Goal: Use online tool/utility: Utilize a website feature to perform a specific function

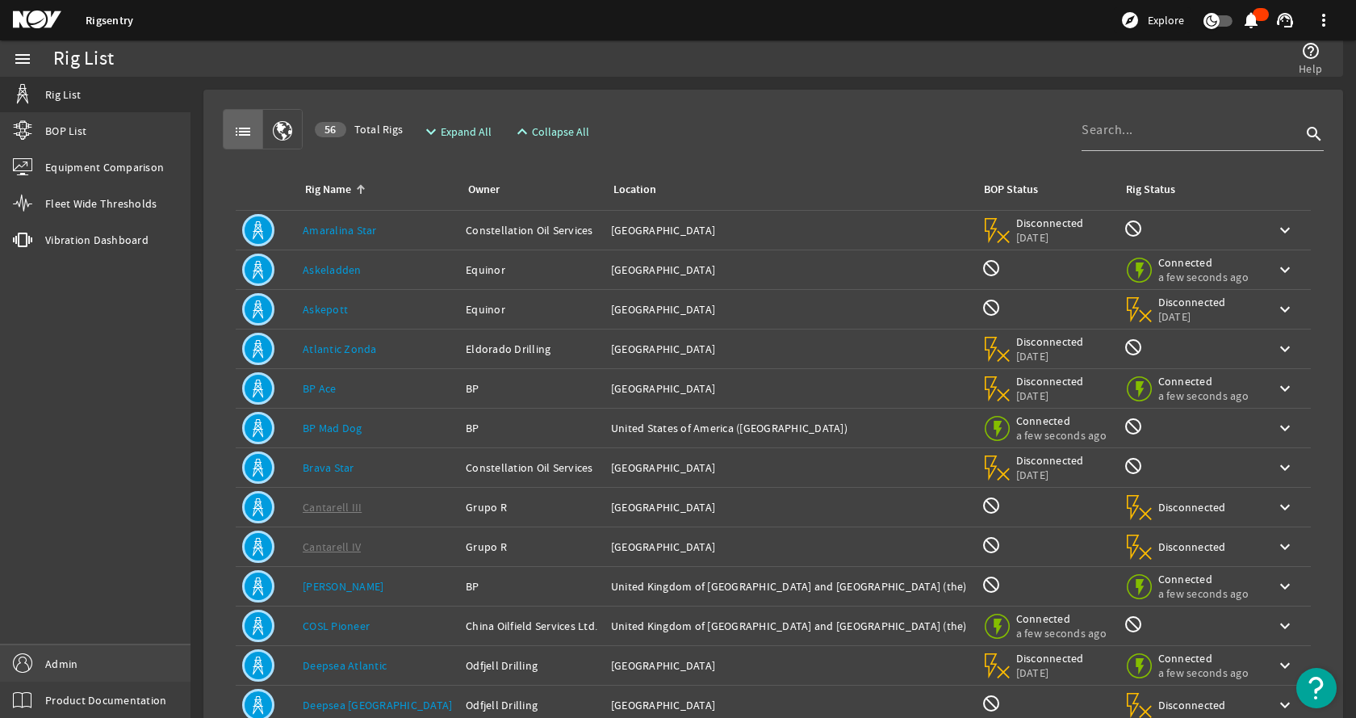
click at [109, 672] on link "Admin" at bounding box center [95, 663] width 190 height 36
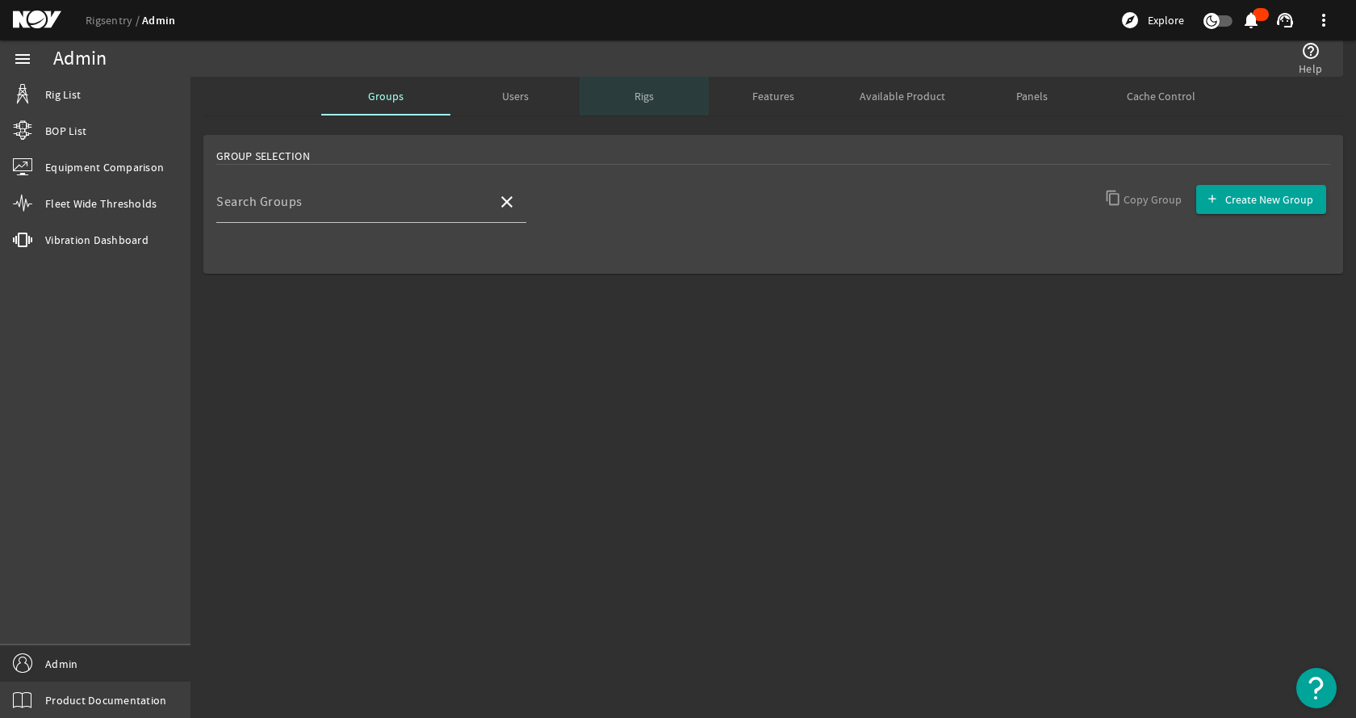
click at [660, 94] on div "Rigs" at bounding box center [644, 96] width 129 height 39
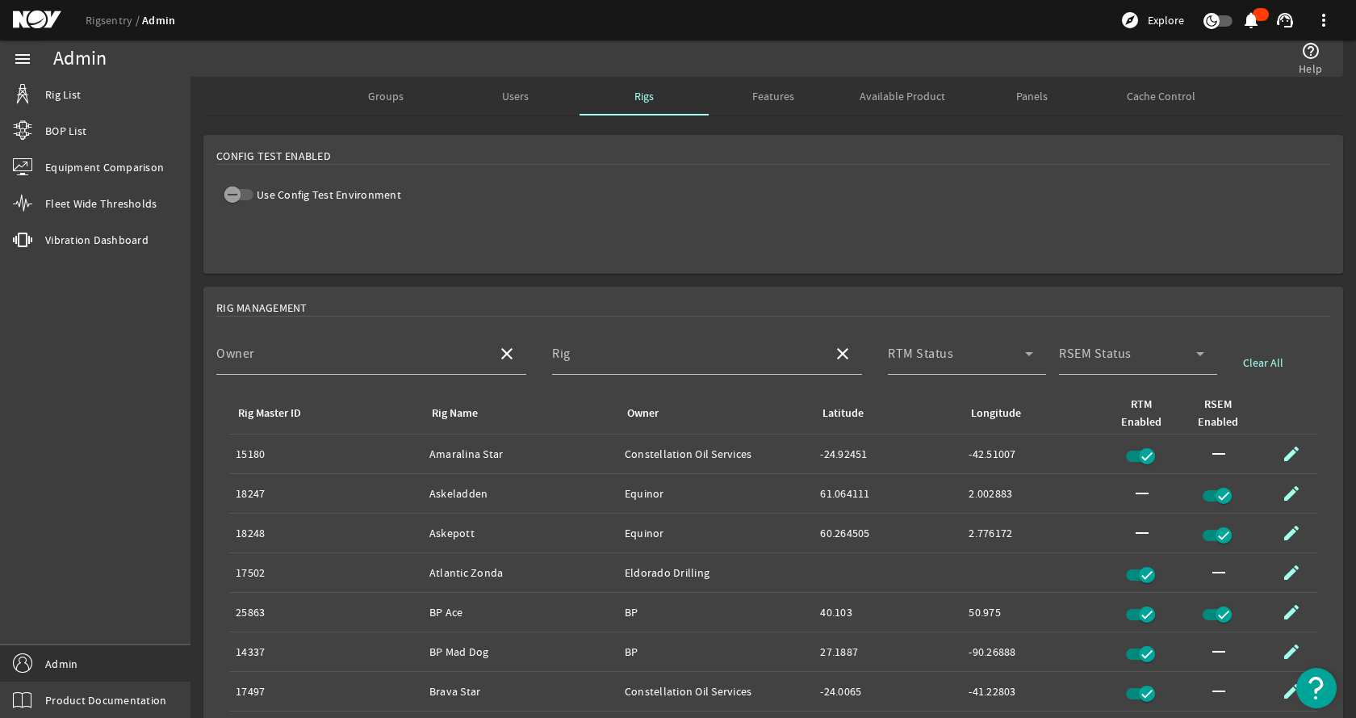
click at [249, 186] on div "Use Config Test Environment" at bounding box center [312, 194] width 177 height 16
click at [216, 186] on mat-slide-toggle "Use Config Test Environment" at bounding box center [312, 194] width 193 height 26
click at [233, 193] on icon "button" at bounding box center [232, 194] width 15 height 15
click at [638, 199] on mat-card "Config Test Enabled" at bounding box center [773, 204] width 1140 height 139
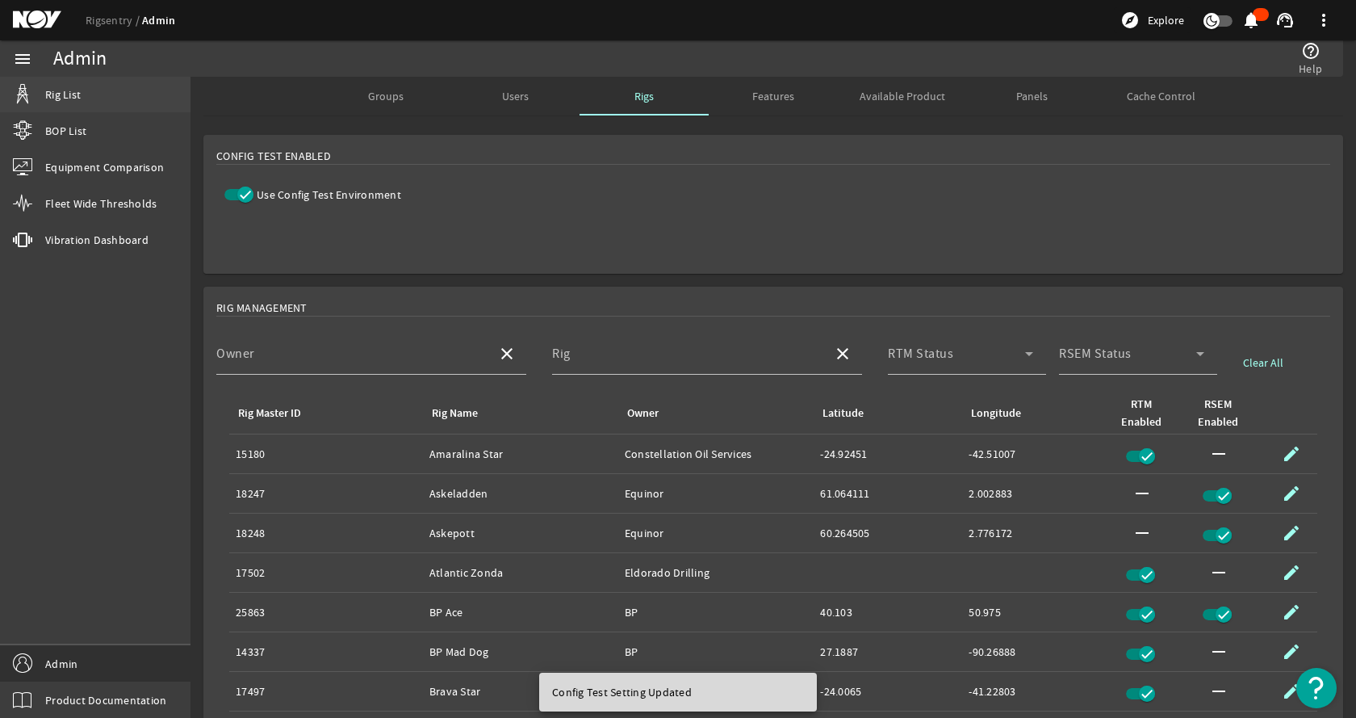
click at [147, 98] on link "Rig List" at bounding box center [95, 95] width 190 height 36
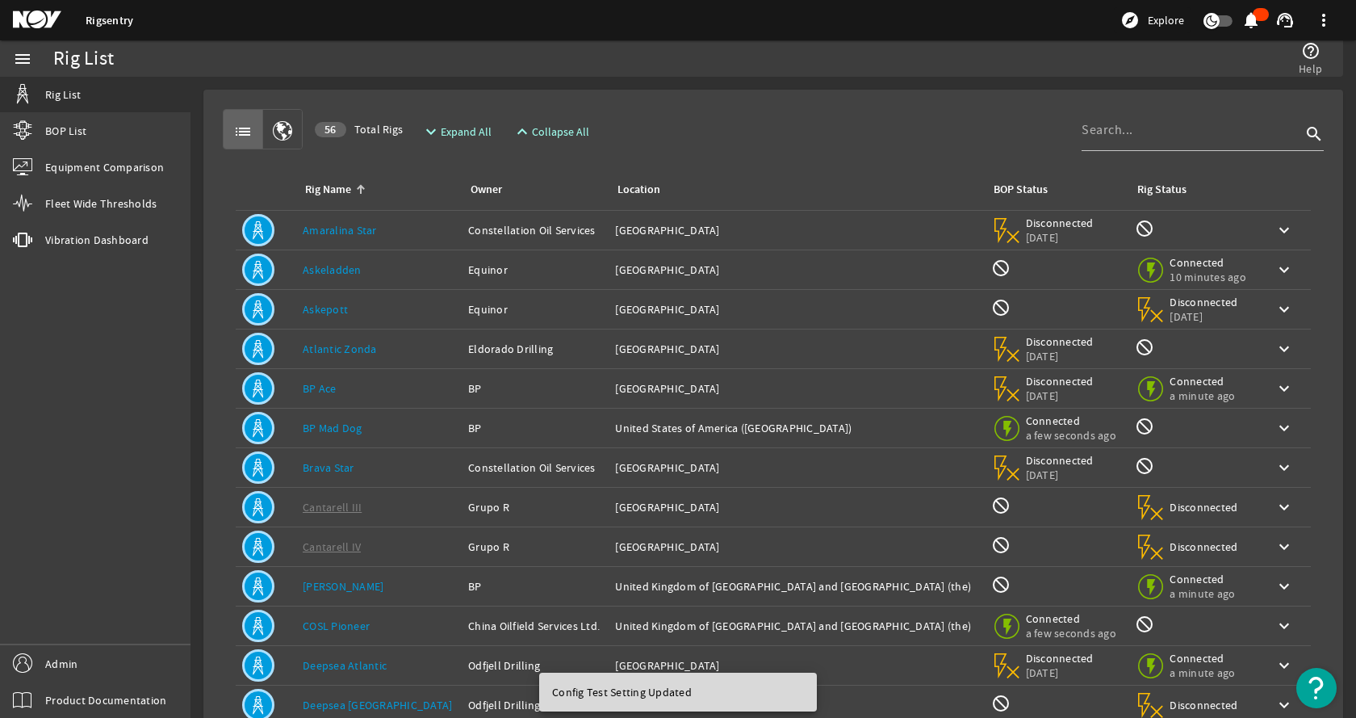
click at [698, 136] on div "list 56 Total Rigs expand_more Expand All expand_less Collapse All search" at bounding box center [773, 129] width 1101 height 40
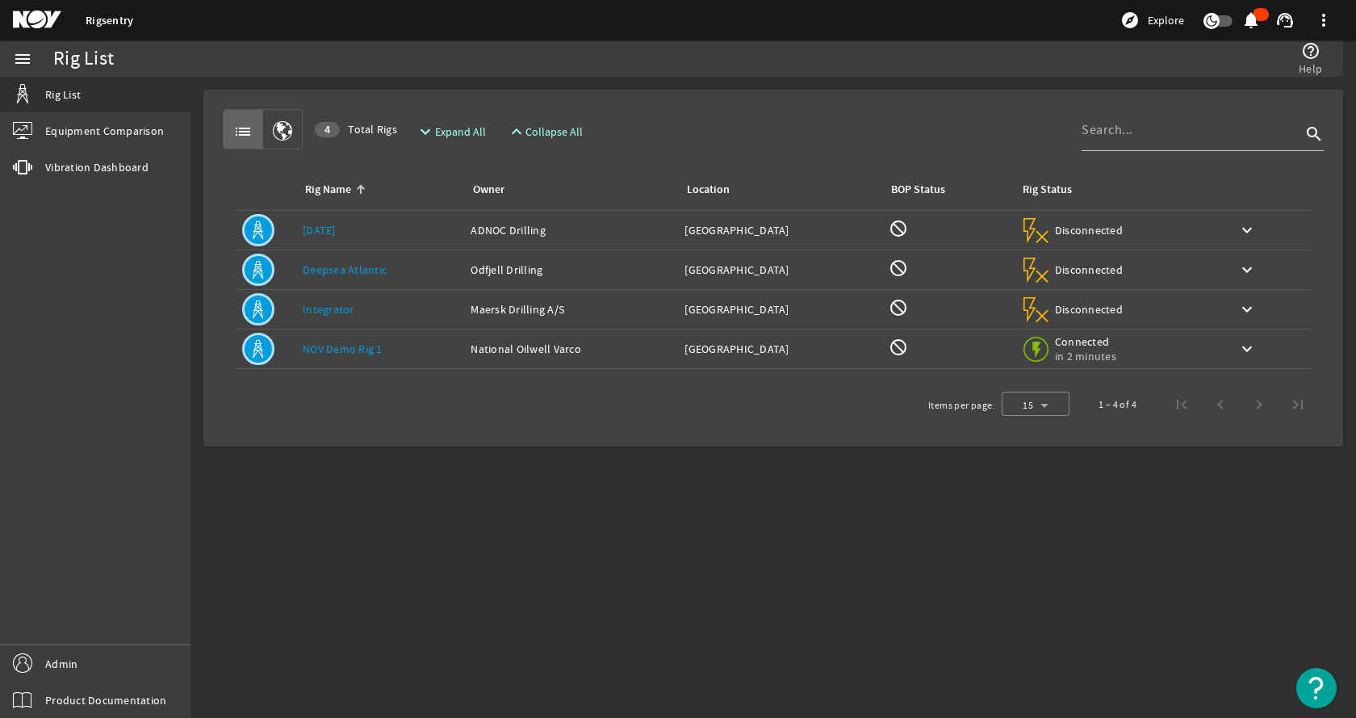
click at [308, 230] on link "[DATE]" at bounding box center [319, 230] width 33 height 15
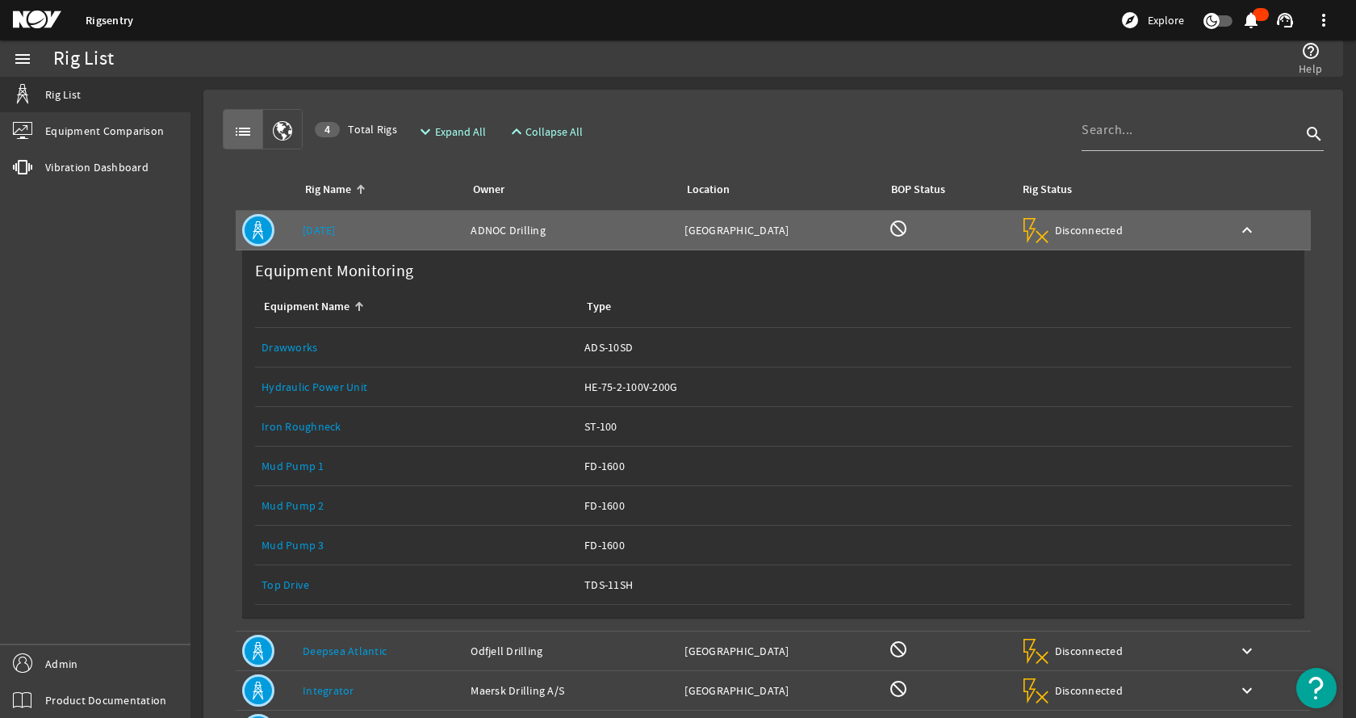
click at [288, 583] on link "Top Drive" at bounding box center [286, 584] width 48 height 15
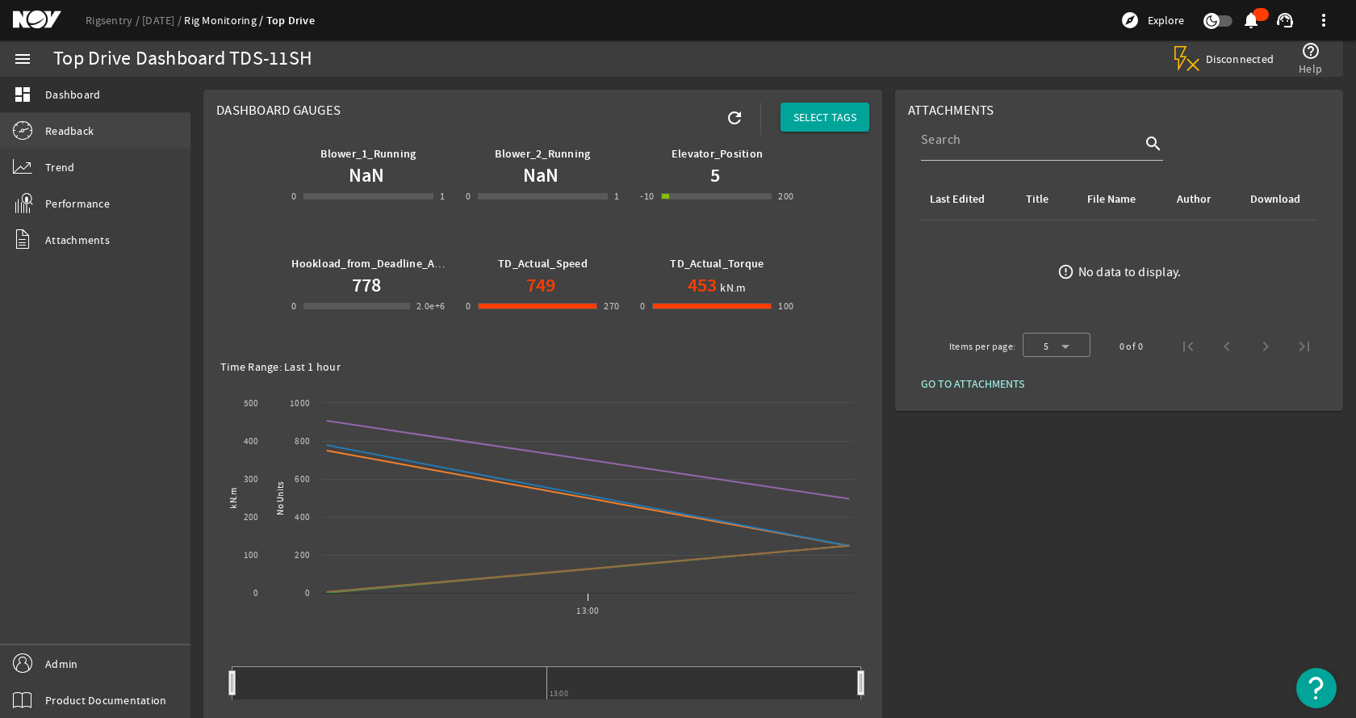
click at [119, 147] on link "Readback" at bounding box center [95, 131] width 190 height 36
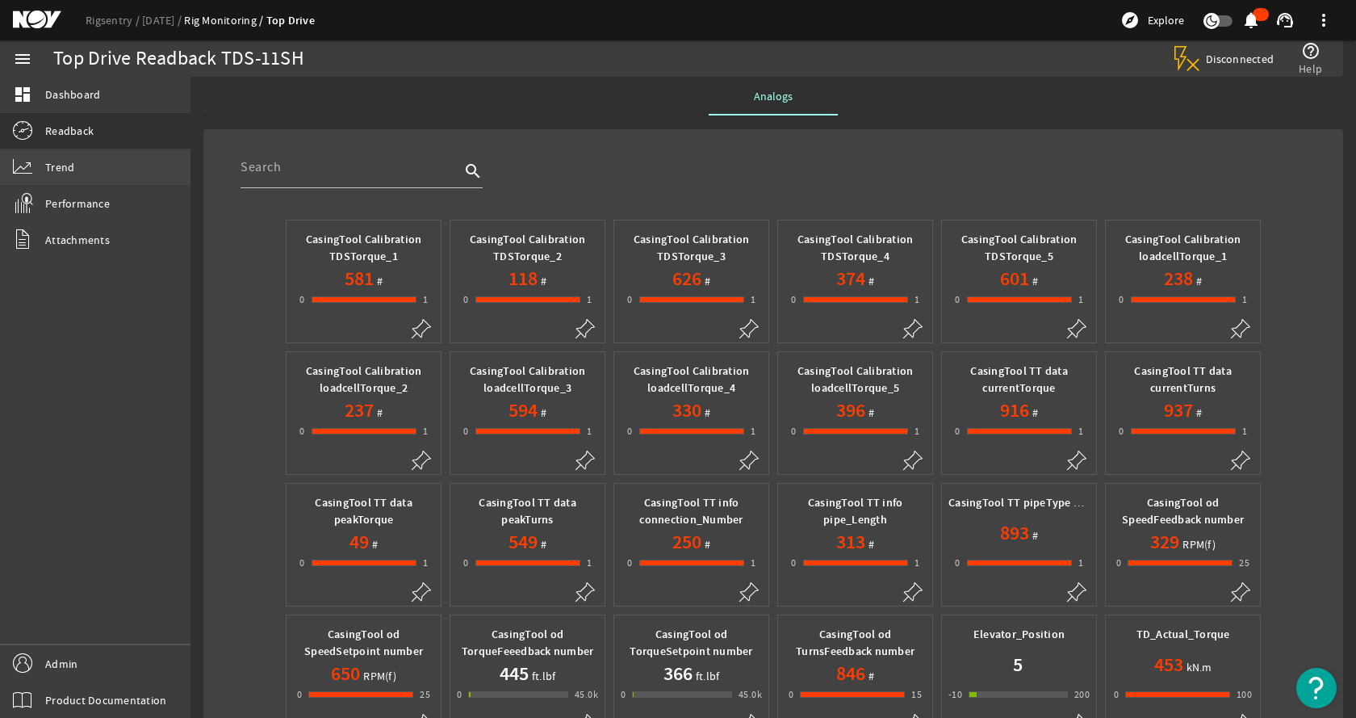
click at [106, 169] on link "Trend" at bounding box center [95, 167] width 190 height 36
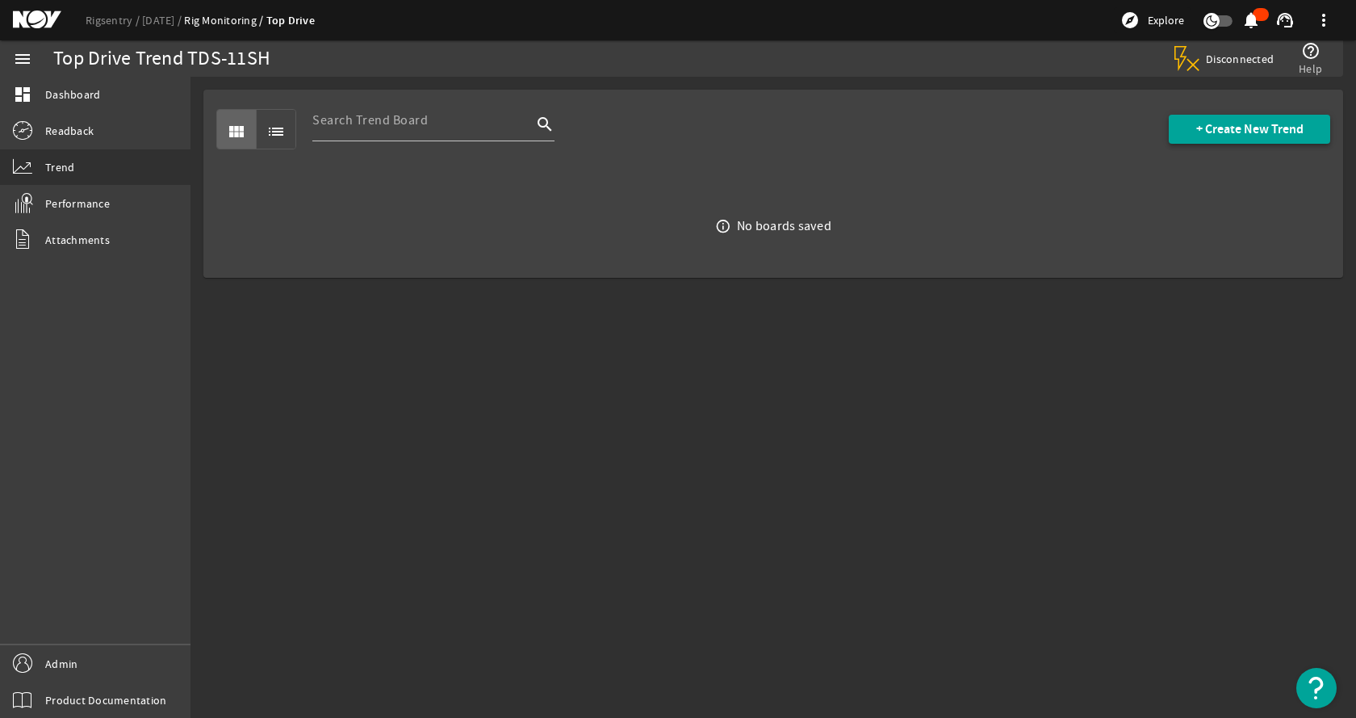
click at [1211, 132] on span "+ Create New Trend" at bounding box center [1249, 129] width 107 height 16
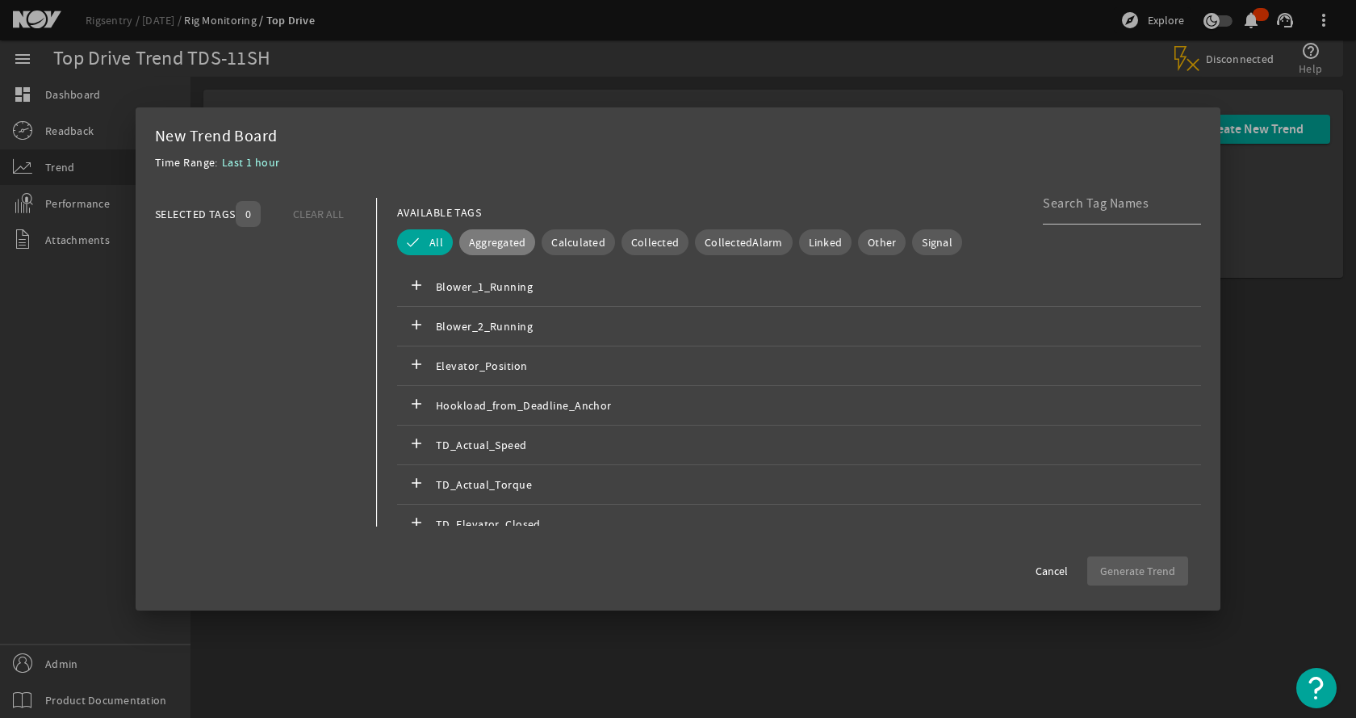
click at [488, 241] on span "Aggregated" at bounding box center [497, 242] width 57 height 16
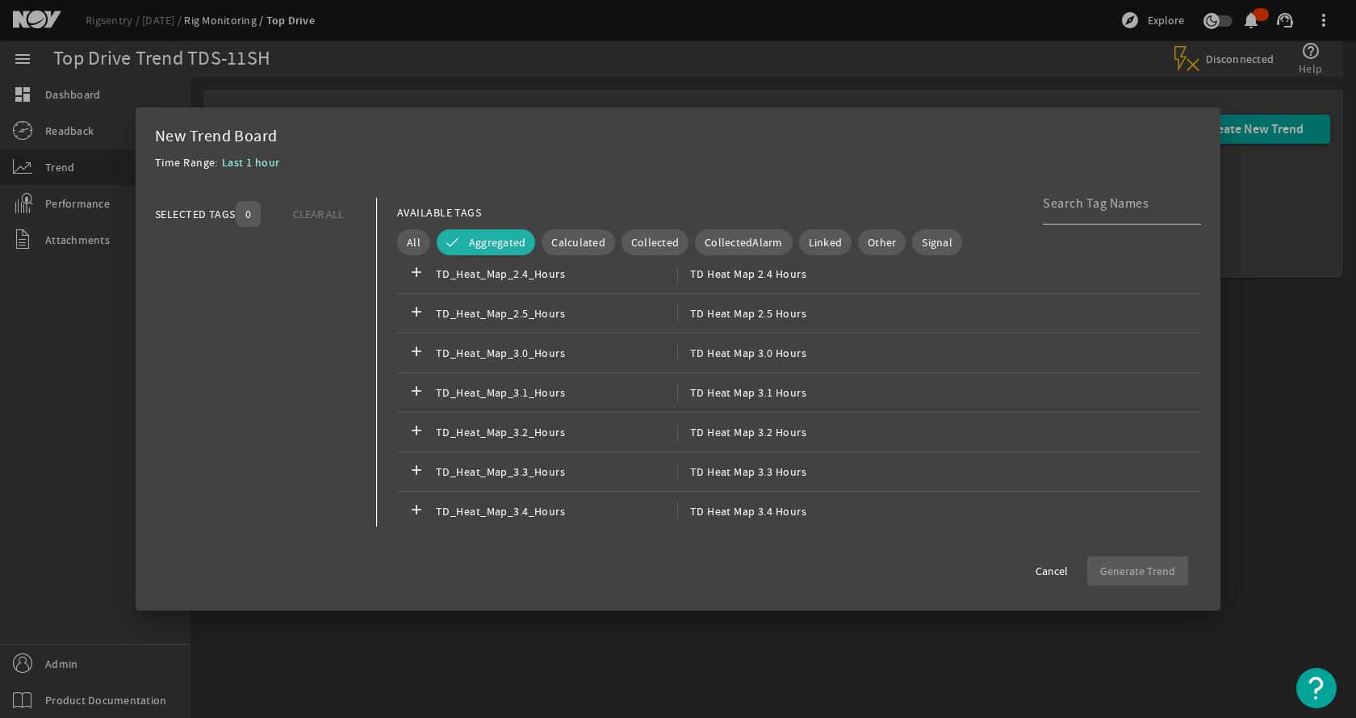
click at [580, 299] on div "add TD_Heat_Map_2.5_Hours TD Heat Map 2.5 Hours" at bounding box center [799, 314] width 804 height 40
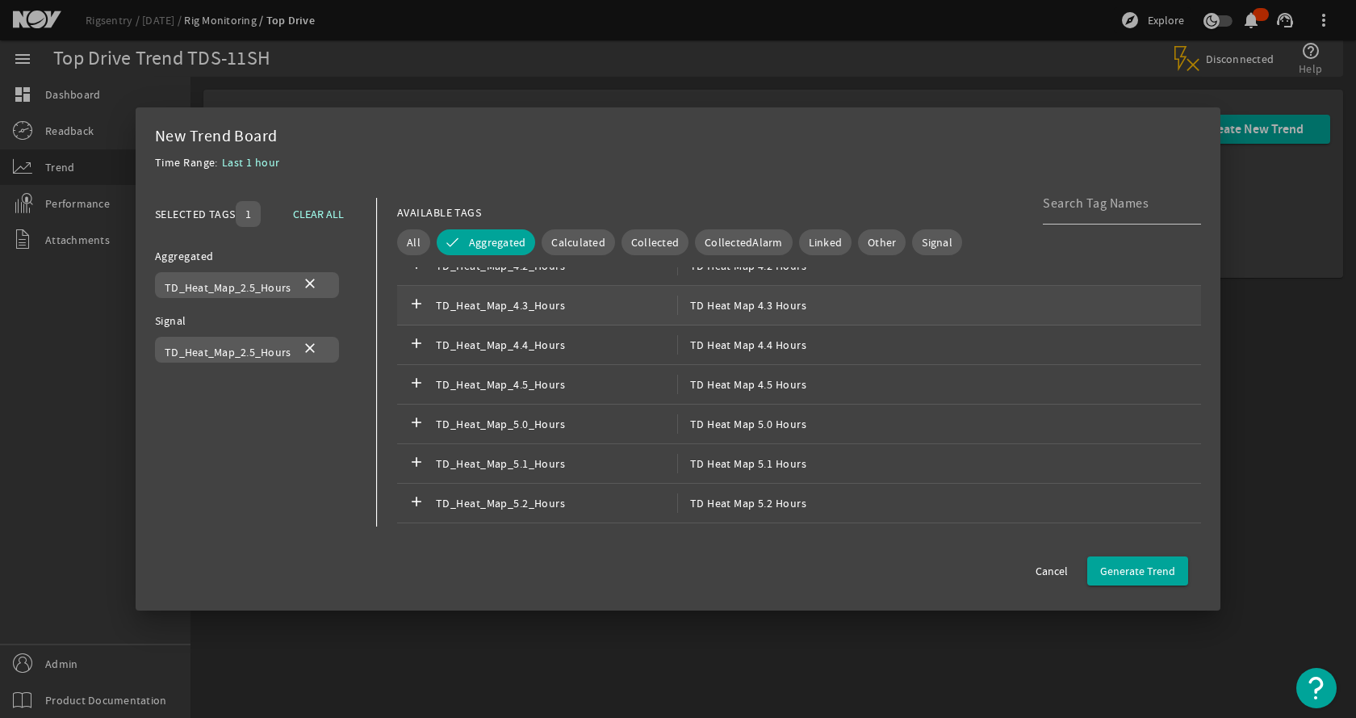
click at [580, 301] on span "TD_Heat_Map_4.3_Hours" at bounding box center [556, 304] width 241 height 19
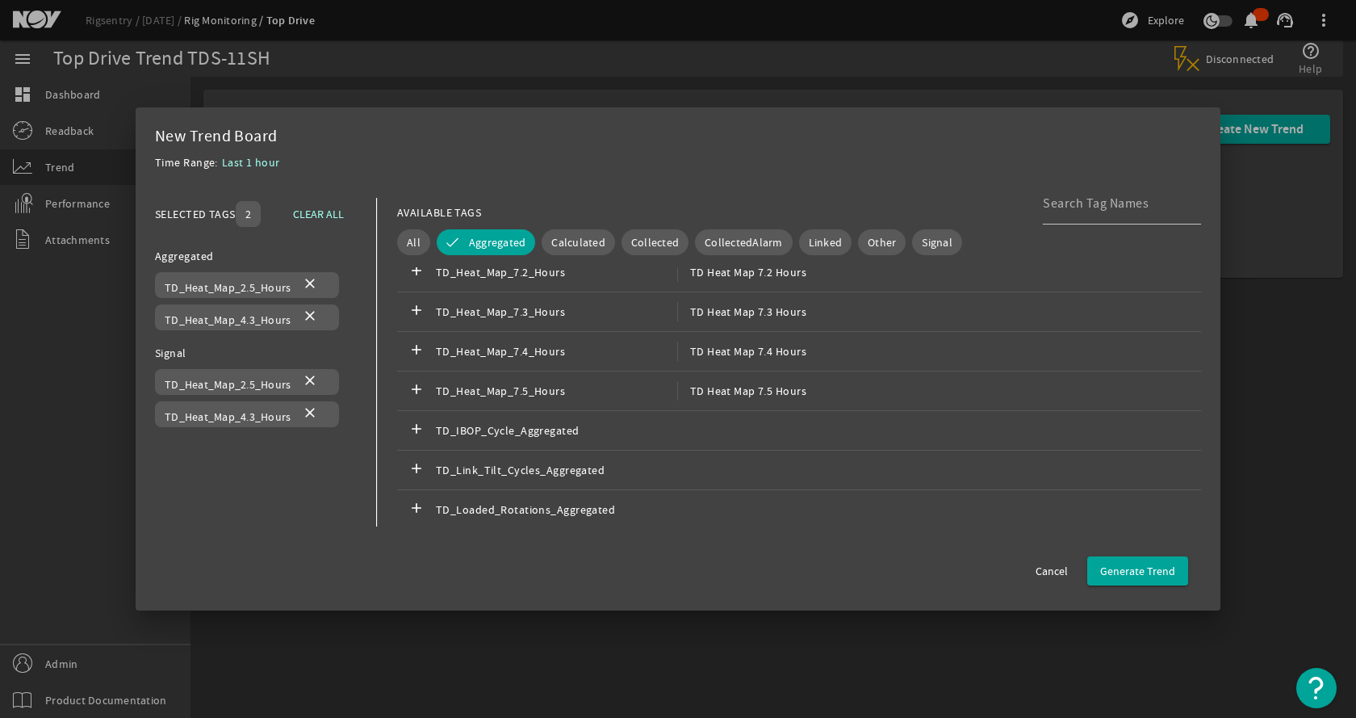
scroll to position [1759, 0]
click at [580, 302] on span "TD_Heat_Map_7.3_Hours" at bounding box center [556, 307] width 241 height 19
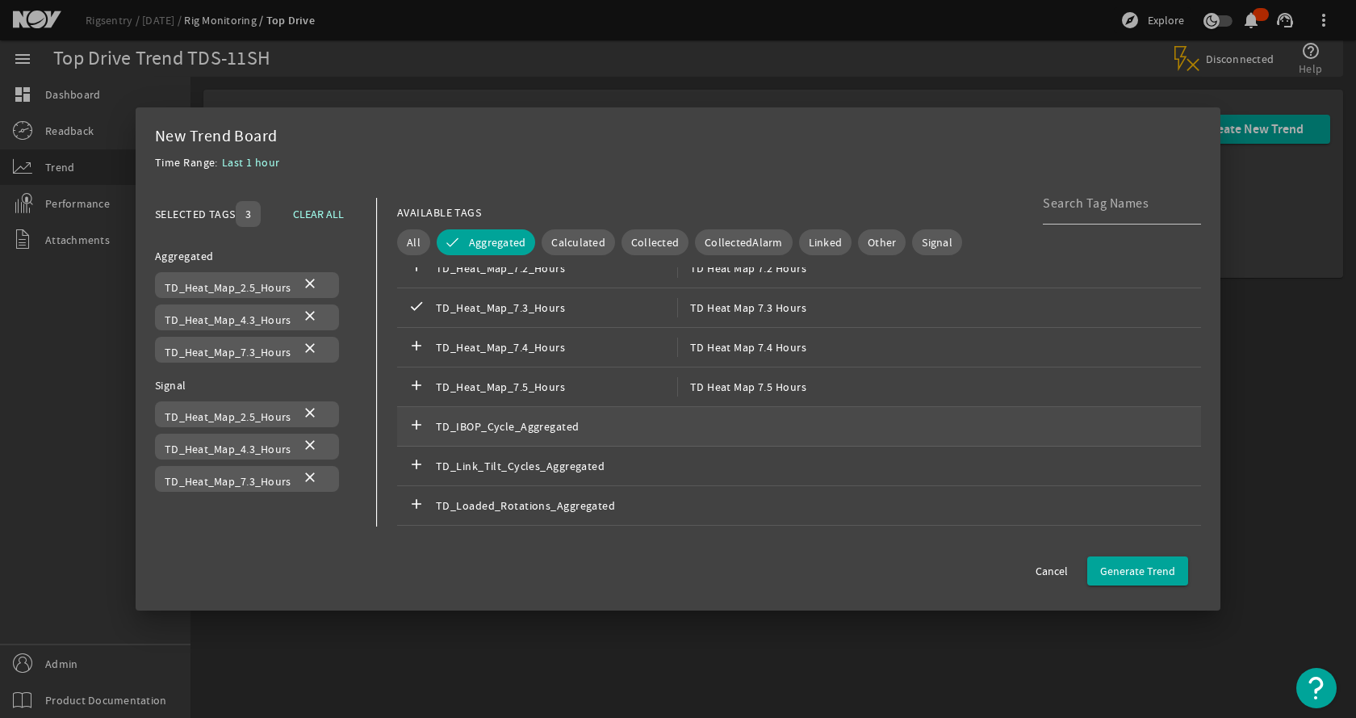
click at [553, 437] on div "add TD_IBOP_Cycle_Aggregated" at bounding box center [799, 427] width 804 height 40
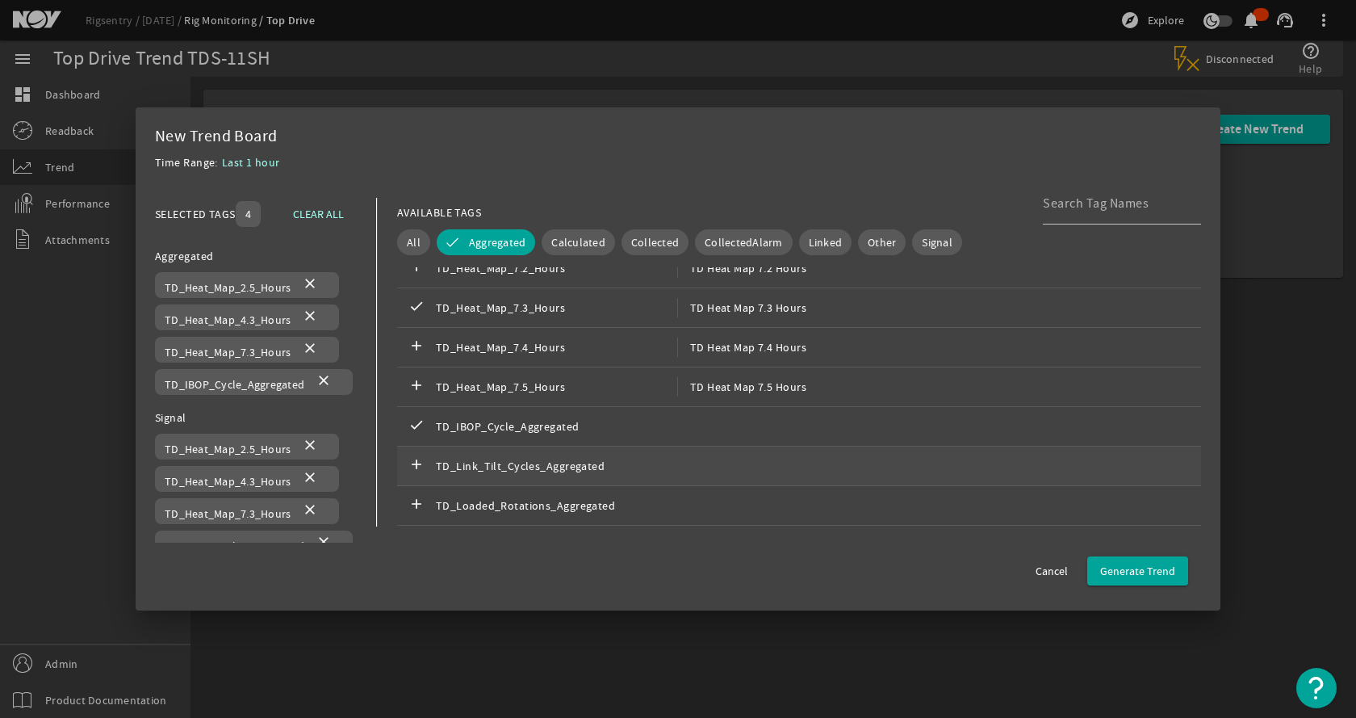
click at [557, 465] on span "TD_Link_Tilt_Cycles_Aggregated" at bounding box center [556, 465] width 241 height 19
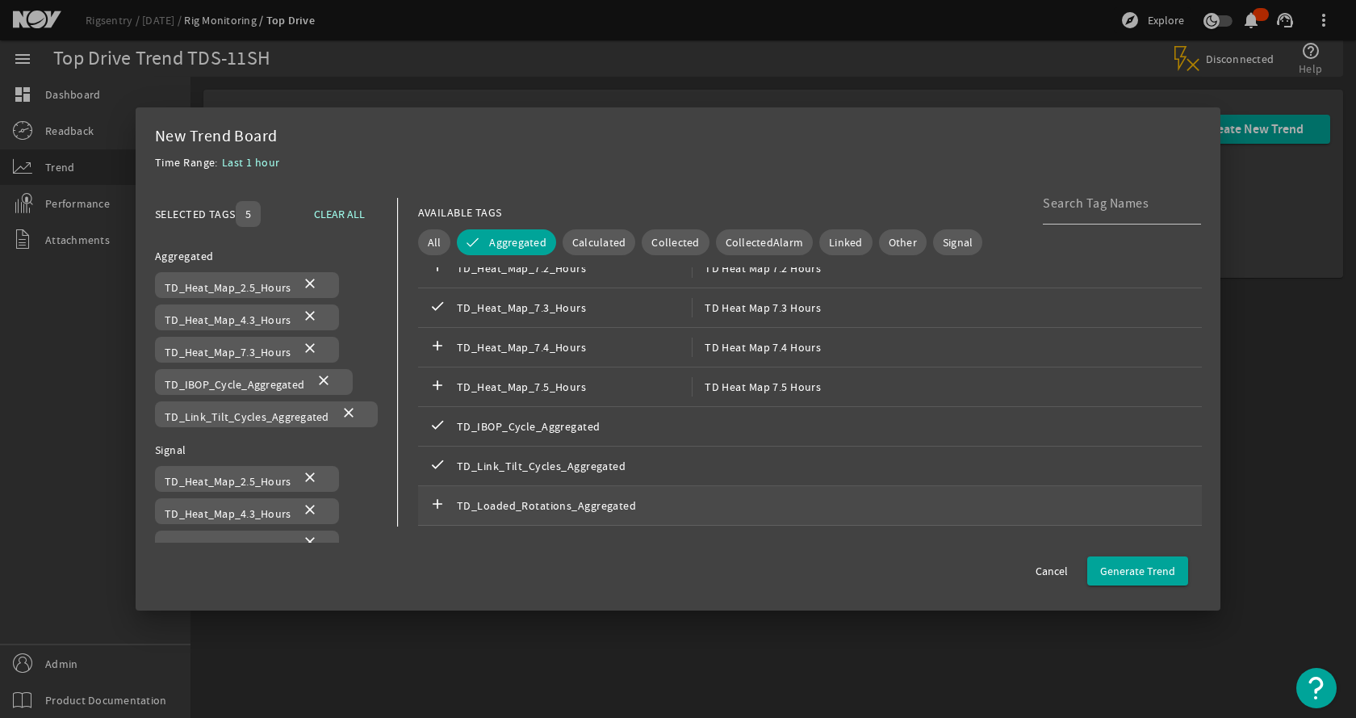
click at [553, 498] on span "TD_Loaded_Rotations_Aggregated" at bounding box center [574, 505] width 235 height 19
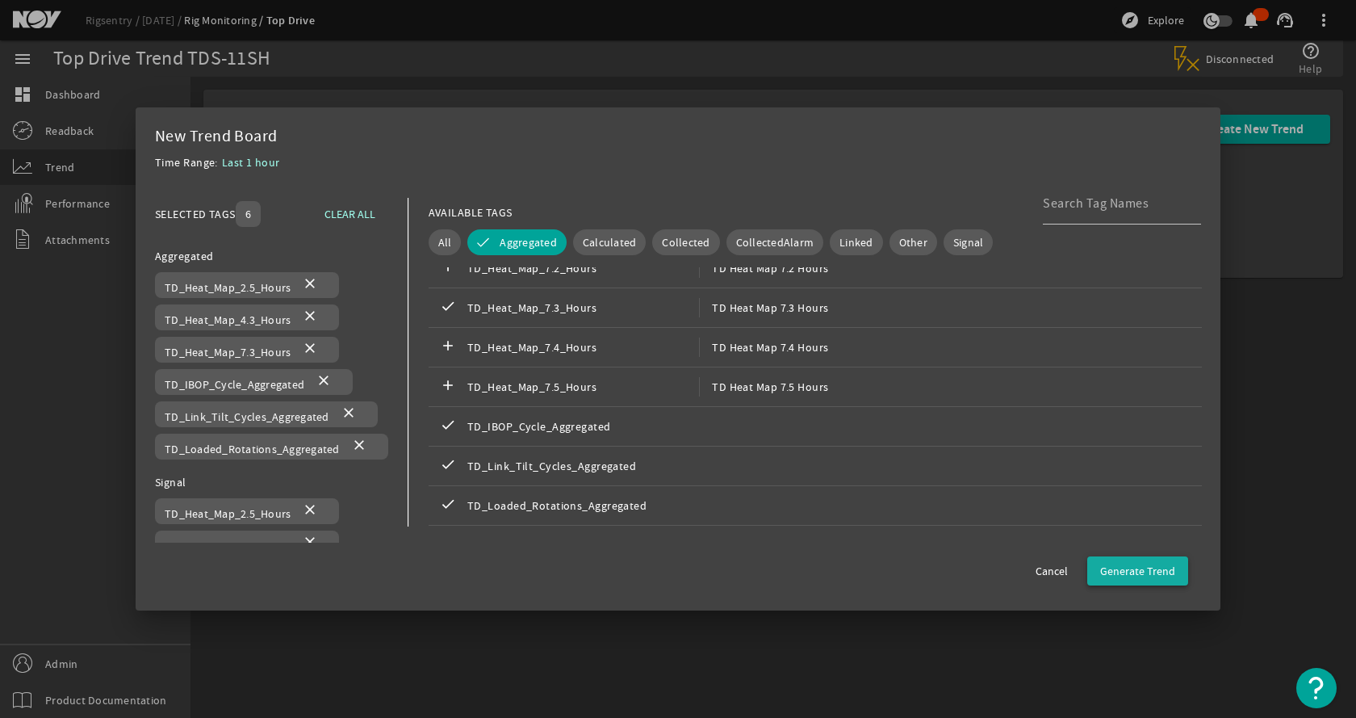
click at [1140, 563] on span "Generate Trend" at bounding box center [1137, 571] width 75 height 16
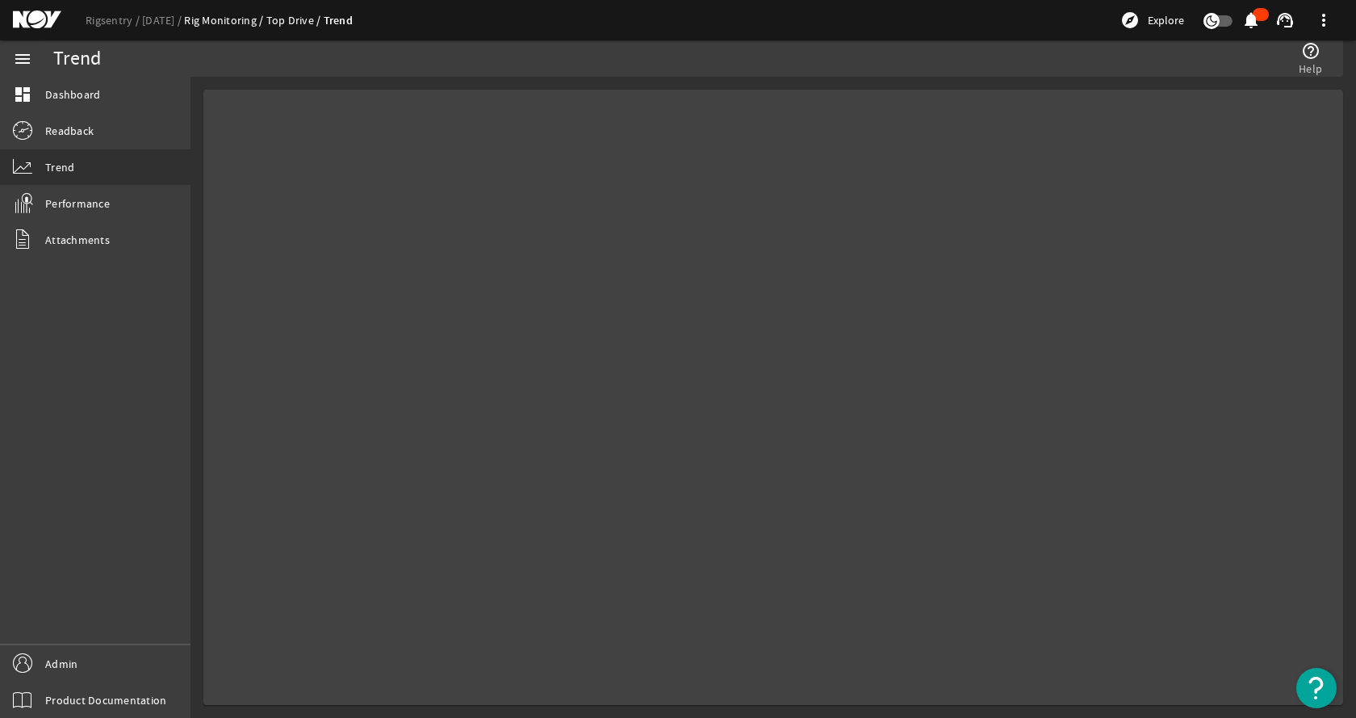
select select "ALL"
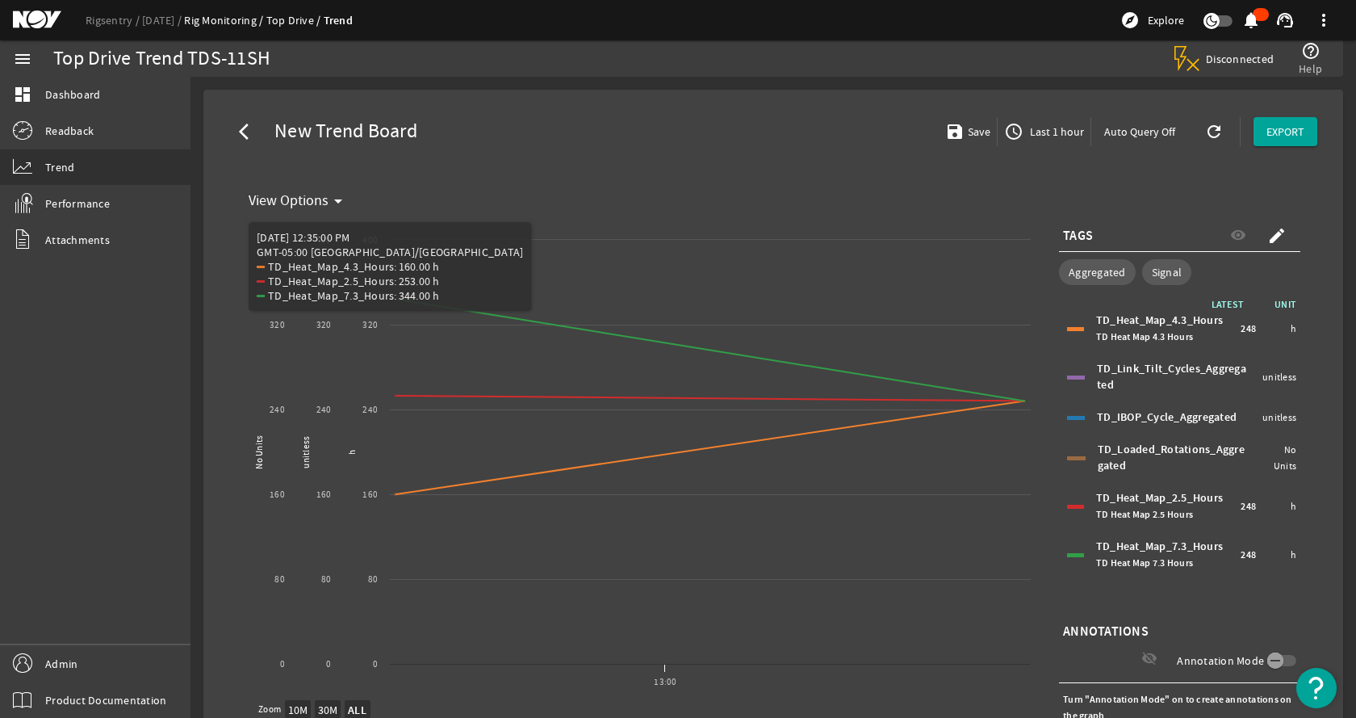
click at [702, 185] on mat-card "View Options arrow_drop_down Created with Highcharts 11.1.0 h unitless No Units…" at bounding box center [773, 492] width 1088 height 636
click at [670, 102] on mat-card "arrow_back_ios New Trend Board save Save access_time Last 1 hour Auto Query Off…" at bounding box center [773, 463] width 1140 height 746
click at [252, 126] on mat-icon "arrow_back_ios" at bounding box center [248, 131] width 19 height 19
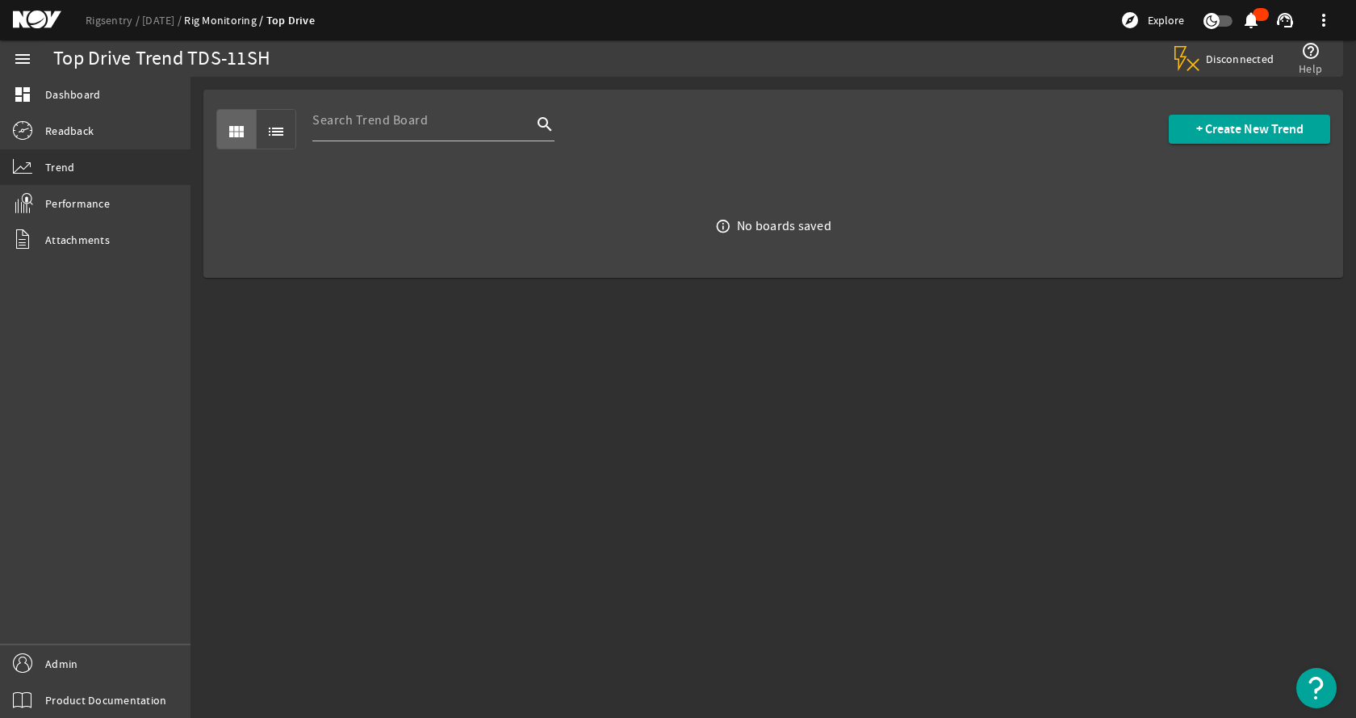
click at [416, 370] on mat-sidenav-content "Top Drive Trend TDS-11SH Disconnected help_outline Help view_module list search…" at bounding box center [772, 397] width 1165 height 641
click at [663, 353] on mat-sidenav-content "Top Drive Trend TDS-11SH Disconnected help_outline Help view_module list search…" at bounding box center [772, 397] width 1165 height 641
